Goal: Check status: Check status

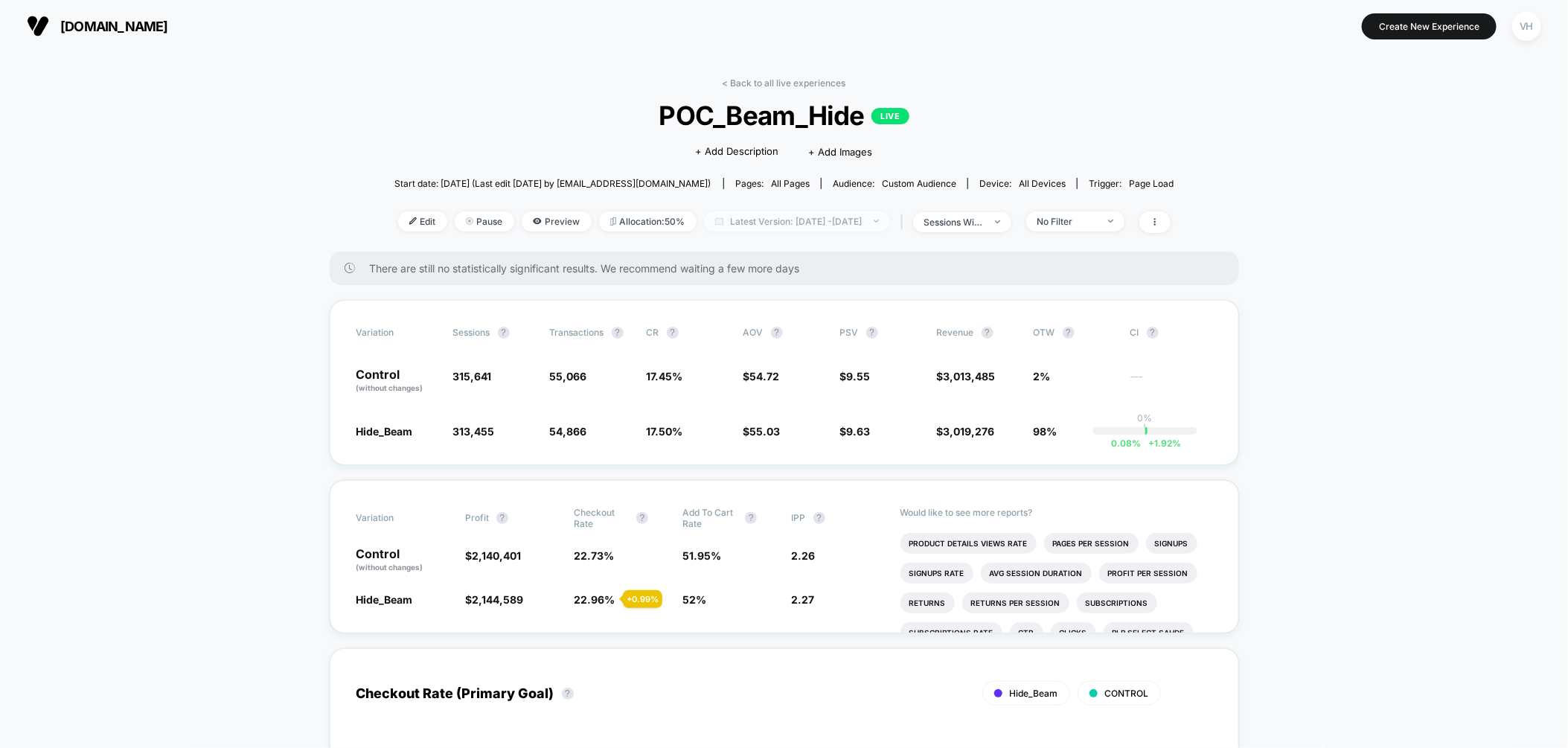
click at [854, 221] on span "Latest Version: [DATE] - [DATE]" at bounding box center [796, 221] width 186 height 20
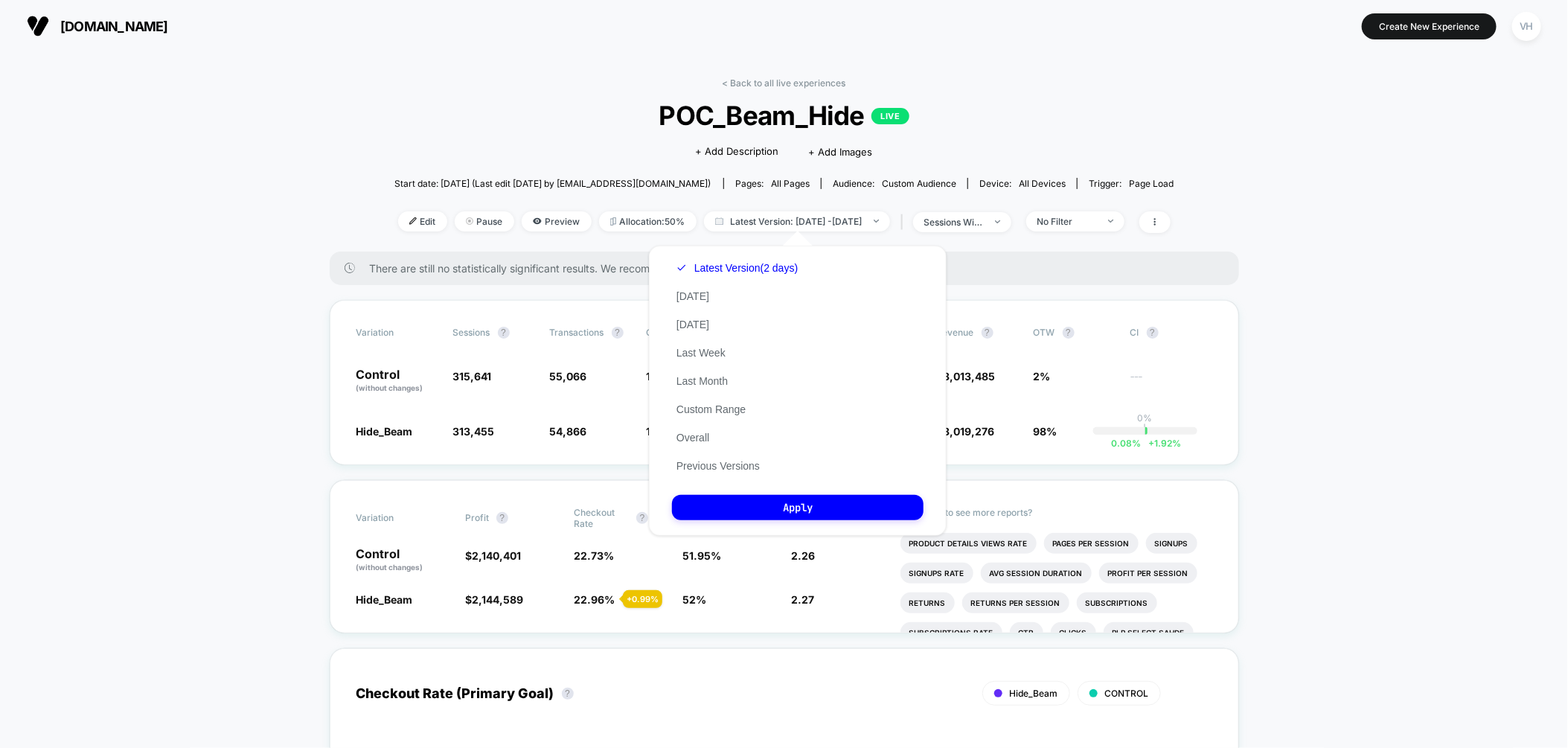
click at [731, 404] on div "Latest Version (2 days) [DATE] [DATE] Last Week Last Month Custom Range Overall…" at bounding box center [737, 367] width 130 height 226
click at [730, 405] on button "Custom Range" at bounding box center [711, 410] width 78 height 13
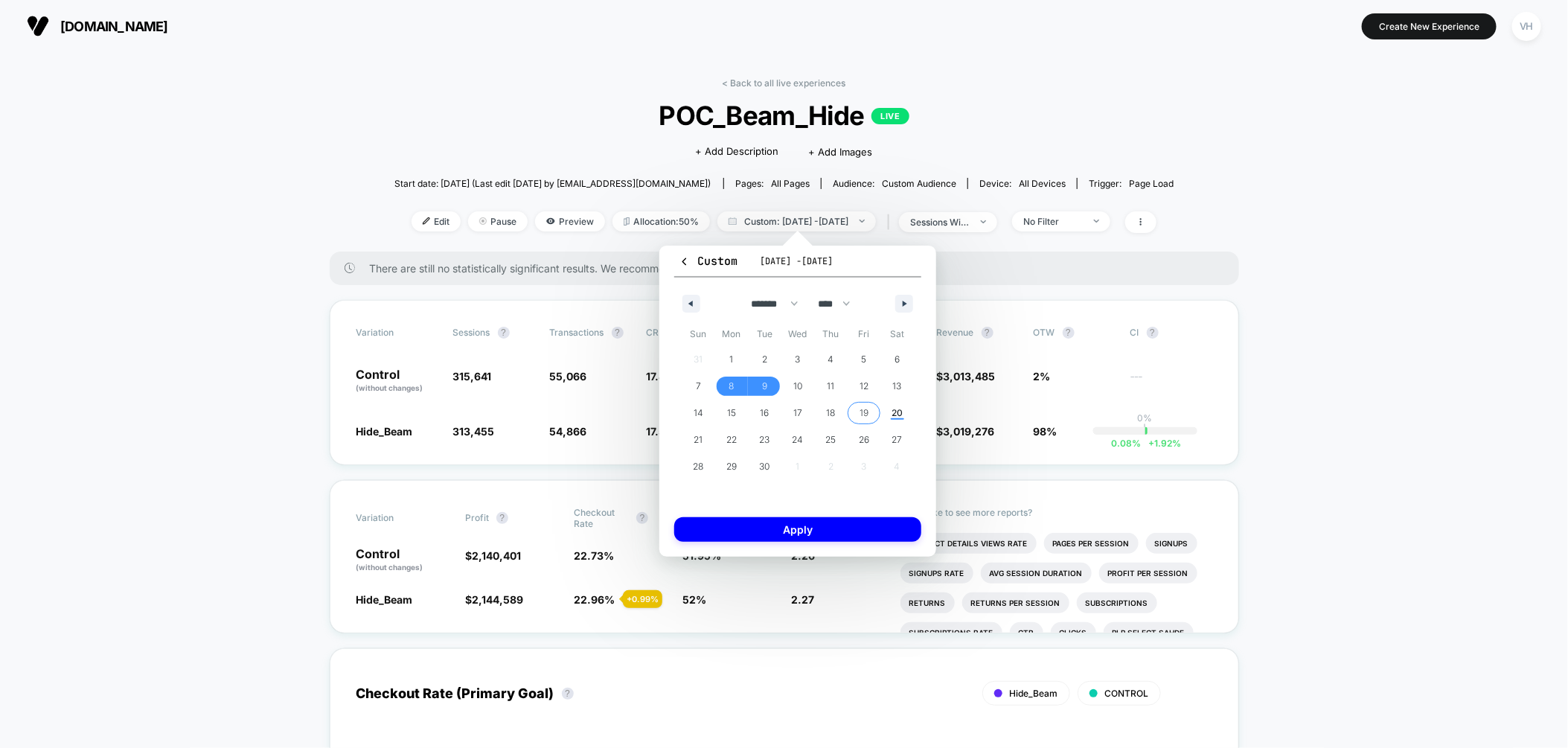
click at [859, 406] on span "19" at bounding box center [864, 413] width 9 height 27
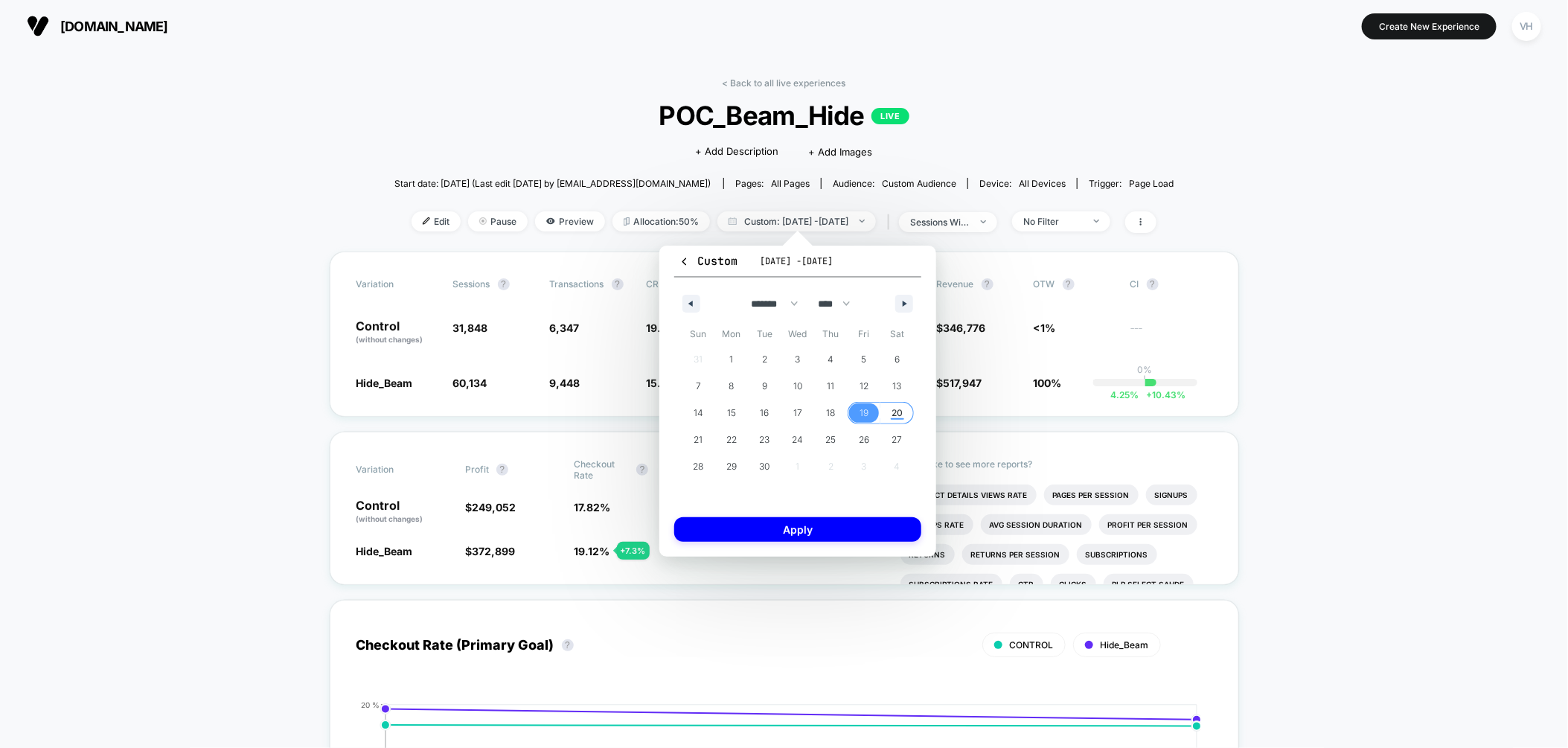
click at [898, 413] on span "20" at bounding box center [897, 413] width 11 height 27
click at [830, 531] on button "Apply" at bounding box center [798, 530] width 247 height 25
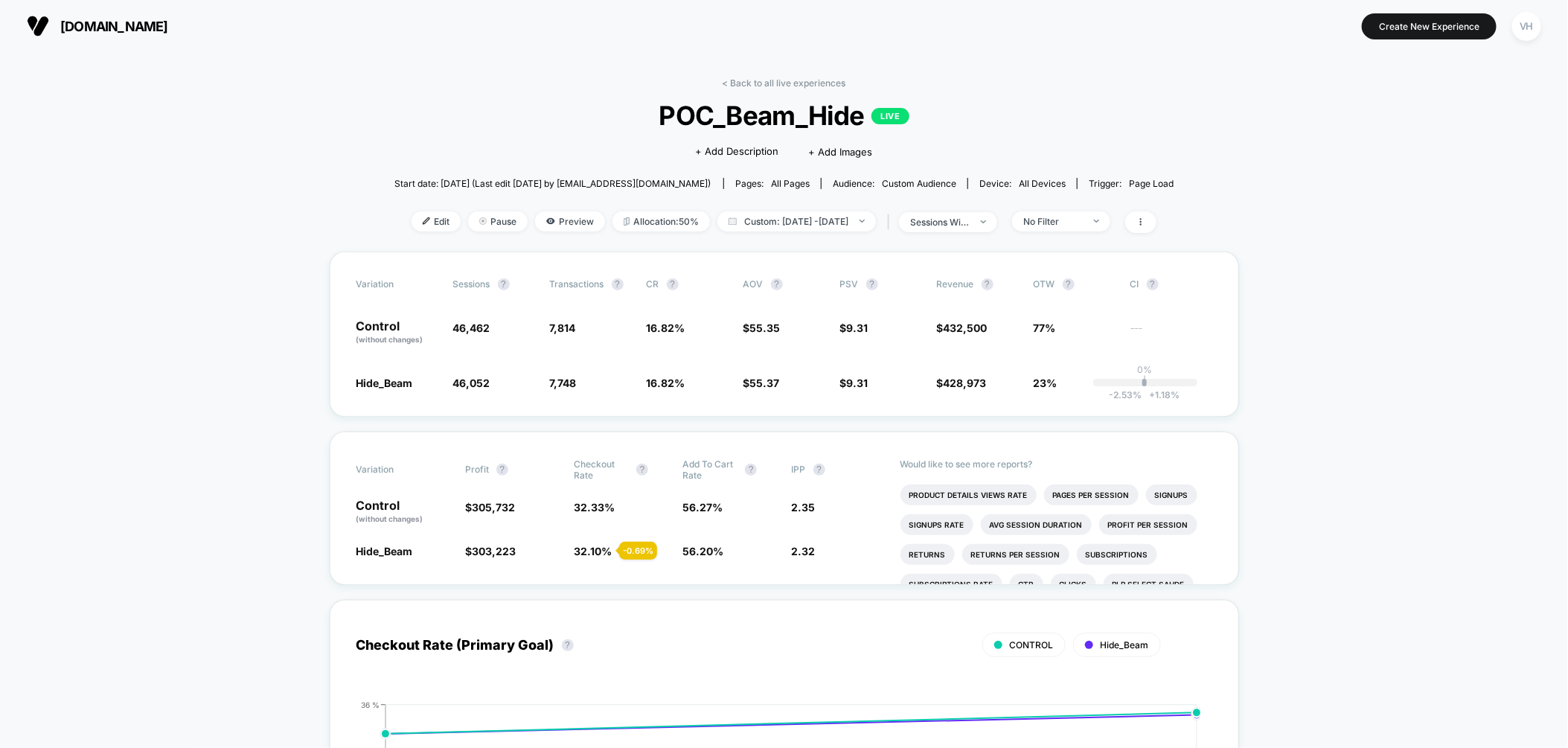
click at [815, 205] on div "< Back to all live experiences POC_Beam_Hide LIVE Click to edit experience deta…" at bounding box center [784, 164] width 780 height 174
click at [815, 216] on span "Custom: [DATE] - [DATE]" at bounding box center [796, 221] width 158 height 20
select select "*"
select select "****"
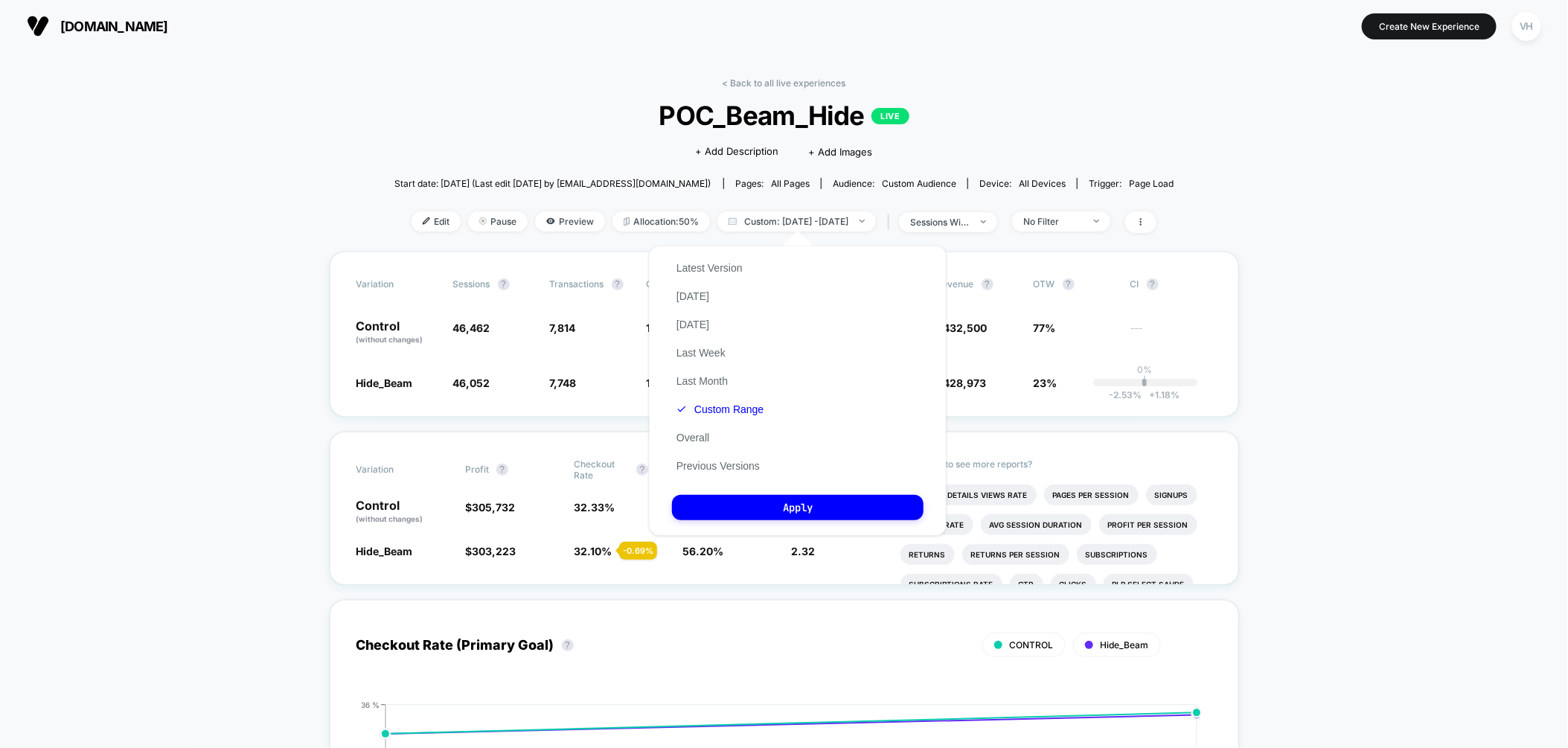
click at [719, 401] on div "Latest Version [DATE] [DATE] Last Week Last Month Custom Range Overall Previous…" at bounding box center [720, 367] width 96 height 226
click at [719, 409] on button "Custom Range" at bounding box center [720, 410] width 96 height 13
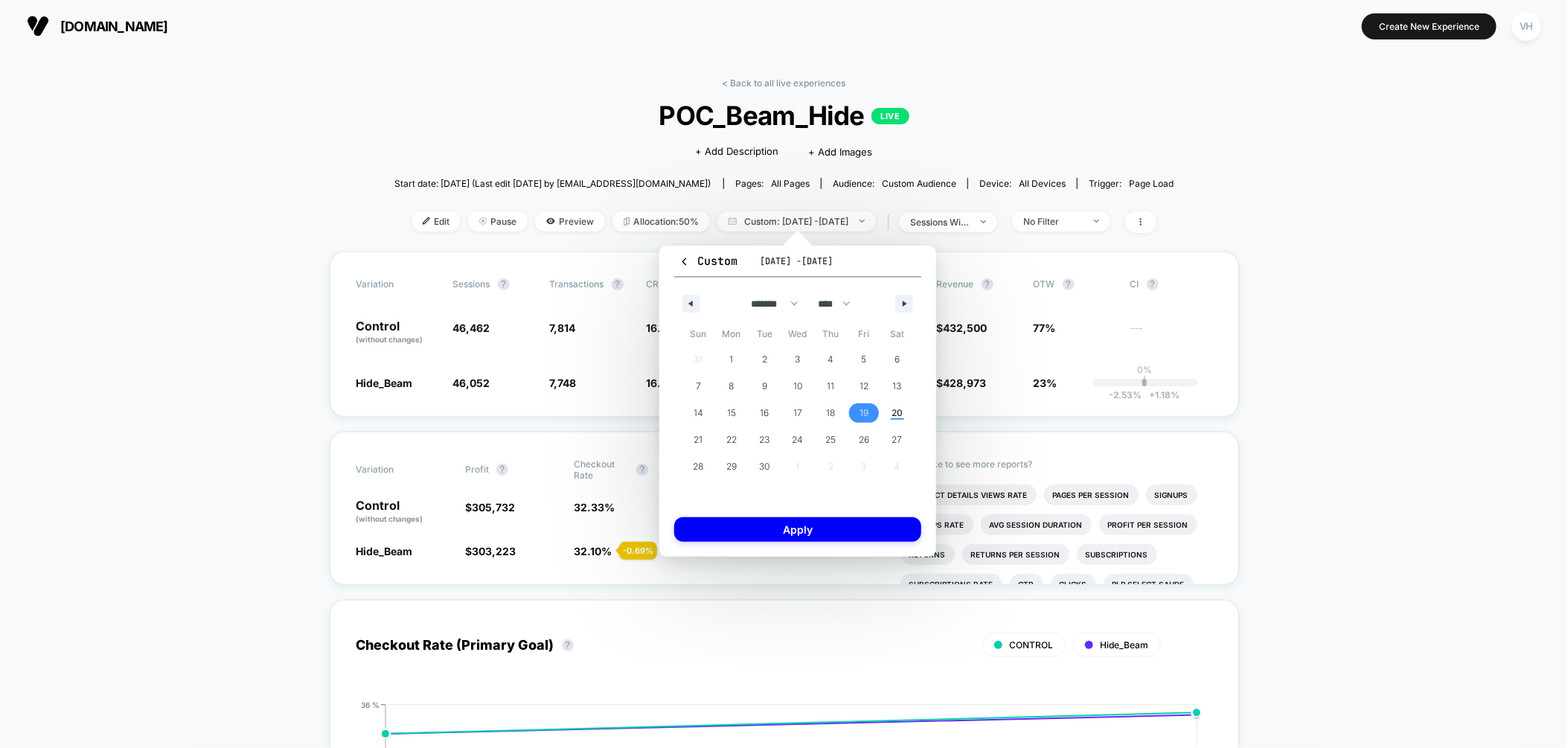
click at [851, 411] on span "19" at bounding box center [864, 413] width 33 height 19
click at [817, 526] on button "Apply" at bounding box center [798, 530] width 247 height 25
